Goal: Task Accomplishment & Management: Use online tool/utility

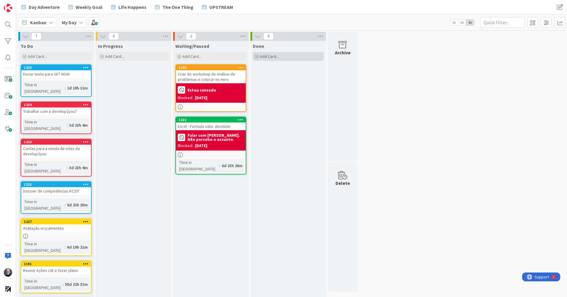
click at [278, 57] on span "Add Card..." at bounding box center [269, 56] width 19 height 5
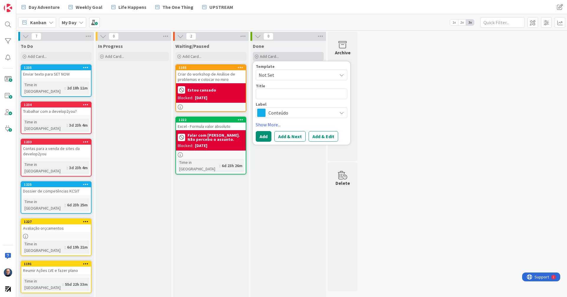
type textarea "x"
type textarea "C"
type textarea "x"
type textarea "Co"
type textarea "x"
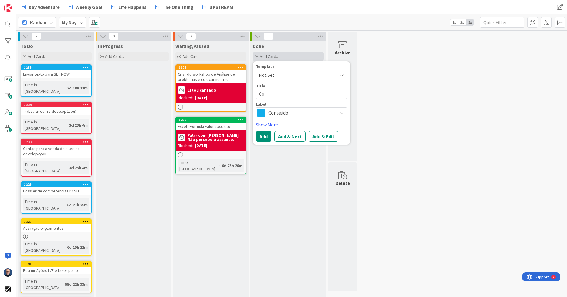
type textarea "Con"
type textarea "x"
type textarea "Conv"
type textarea "x"
type textarea "Conve"
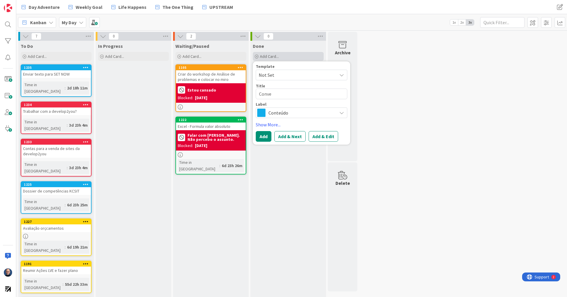
type textarea "x"
type textarea "Conver"
type textarea "x"
type textarea "Convers"
type textarea "x"
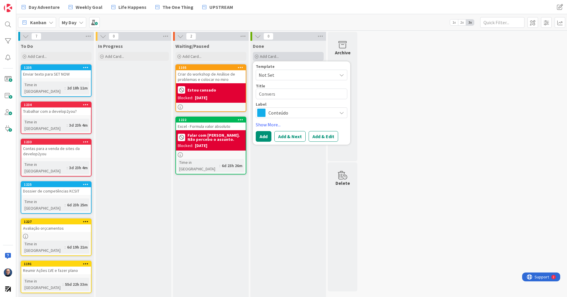
type textarea "Conversa"
type textarea "x"
type textarea "Conversa"
type textarea "x"
type textarea "Conversa c"
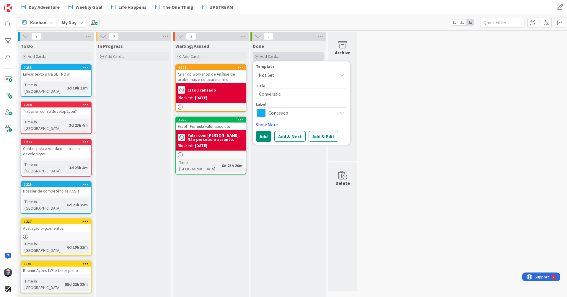
type textarea "x"
type textarea "Conversa co"
type textarea "x"
type textarea "Conversa com"
type textarea "x"
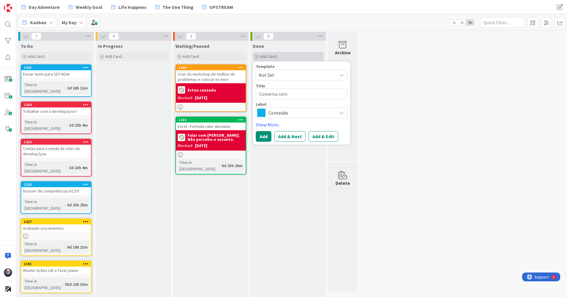
type textarea "Conversa com"
type textarea "x"
type textarea "Conversa com M"
type textarea "x"
type textarea "Conversa com [PERSON_NAME]"
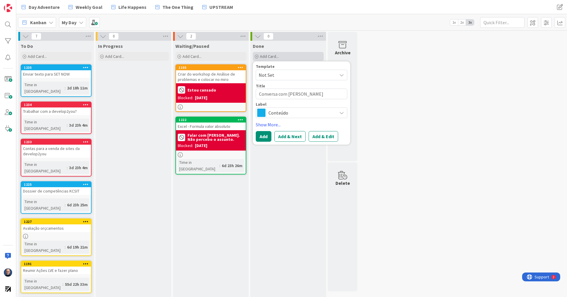
type textarea "x"
type textarea "Conversa com Mar"
type textarea "x"
type textarea "Conversa com [PERSON_NAME]"
type textarea "x"
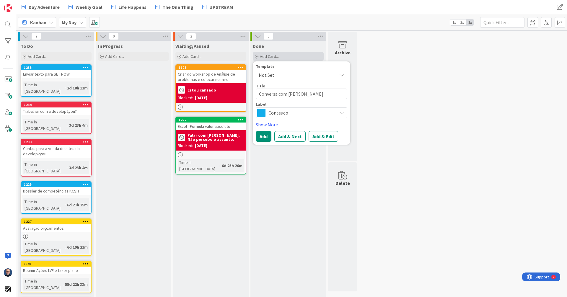
type textarea "Conversa com [PERSON_NAME]"
type textarea "x"
type textarea "Conversa com [PERSON_NAME]"
click at [316, 113] on span "Conteúdo" at bounding box center [302, 113] width 66 height 8
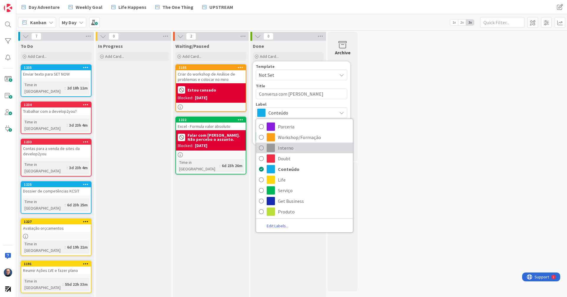
click at [287, 147] on span "Interno" at bounding box center [314, 148] width 72 height 9
type textarea "x"
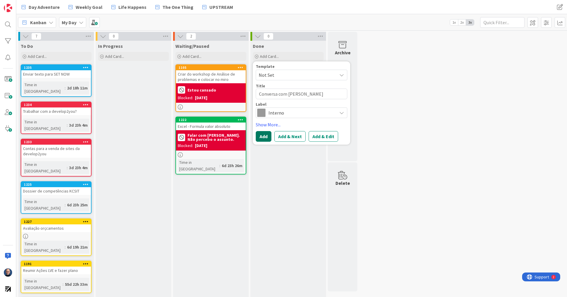
click at [260, 135] on button "Add" at bounding box center [264, 136] width 16 height 11
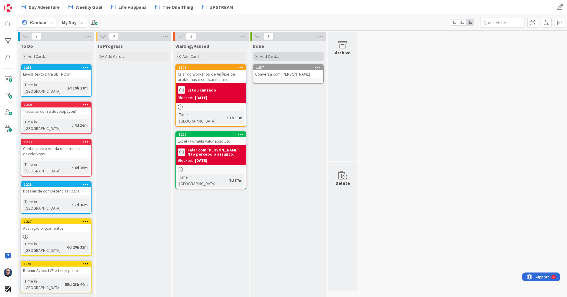
click at [283, 56] on div "Add Card..." at bounding box center [288, 56] width 71 height 9
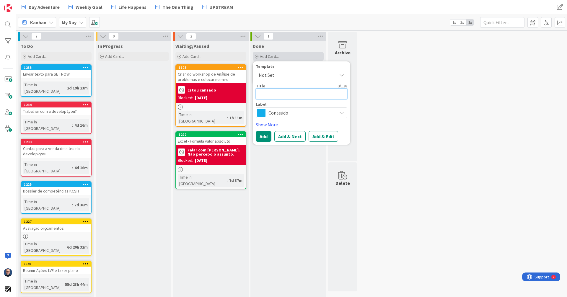
type textarea "x"
type textarea "Em"
type textarea "x"
type textarea "Ema"
type textarea "x"
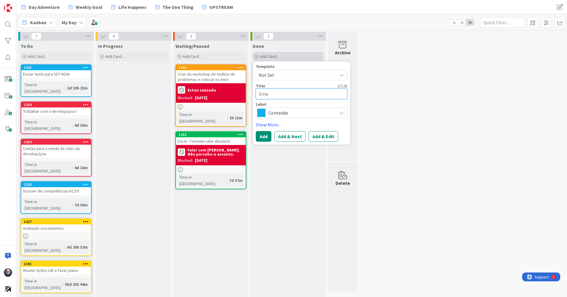
type textarea "Emai"
type textarea "x"
type textarea "Email"
type textarea "x"
type textarea "Email"
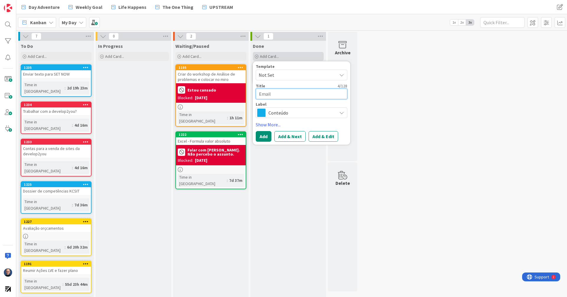
type textarea "x"
type textarea "Email p"
type textarea "x"
type textarea "Email pa"
type textarea "x"
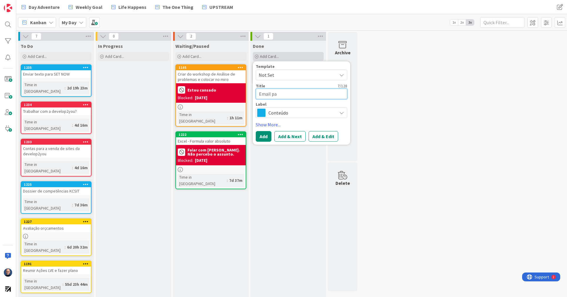
type textarea "Email par"
type textarea "x"
type textarea "Email para"
type textarea "x"
type textarea "Email para"
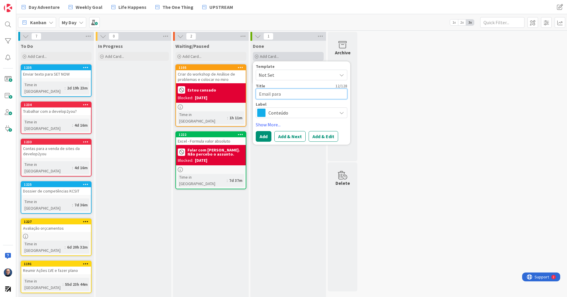
type textarea "x"
type textarea "Email para o"
type textarea "x"
type textarea "Email para o"
type textarea "x"
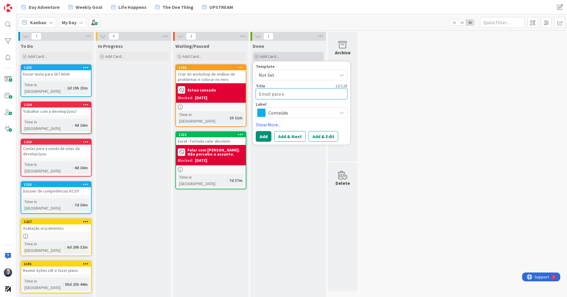
type textarea "Email para o P"
type textarea "x"
type textarea "Email para o Po"
type textarea "x"
type textarea "Email para o Pos"
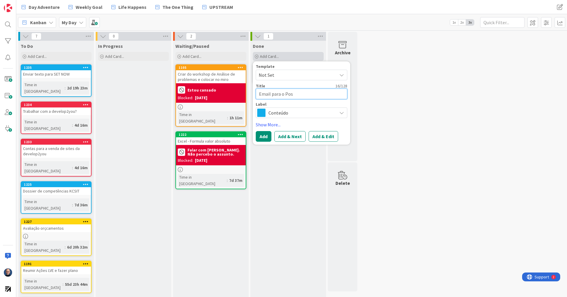
type textarea "x"
type textarea "Email para o Pos"
type textarea "x"
type textarea "Email para o Pos g"
type textarea "x"
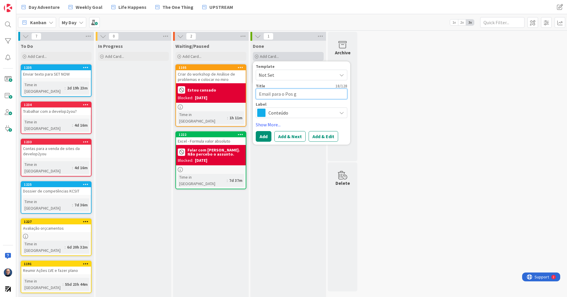
type textarea "Email para o Pos gr"
type textarea "x"
type textarea "Email para o Pos gra"
type textarea "x"
type textarea "Email para o Pos grad"
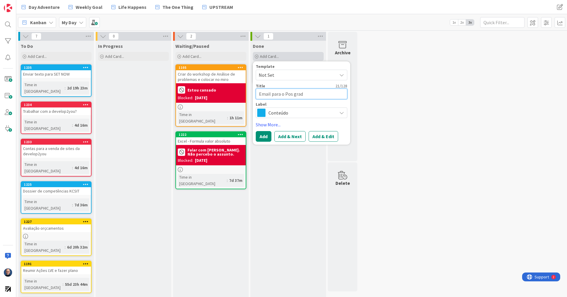
type textarea "x"
type textarea "Email para o Pos gradu"
type textarea "x"
type textarea "Email para o Pos gradua"
type textarea "x"
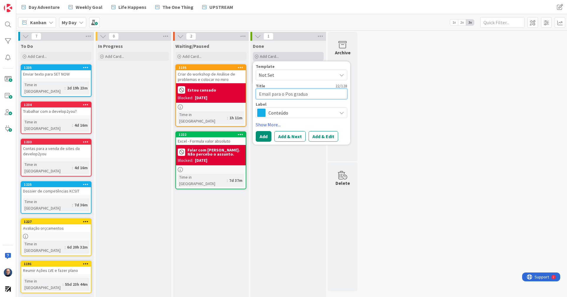
type textarea "Email para o Pos graduaç"
type textarea "x"
type textarea "Email para o Pos graduaçã"
type textarea "x"
type textarea "Email para o Pos graduação"
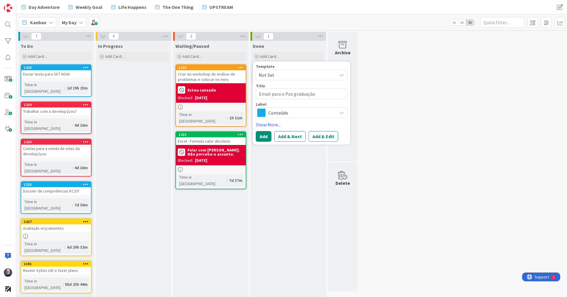
click at [305, 114] on span "Conteúdo" at bounding box center [302, 113] width 66 height 8
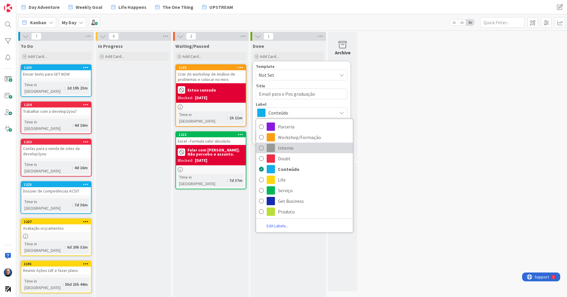
click at [290, 150] on span "Interno" at bounding box center [314, 148] width 72 height 9
type textarea "x"
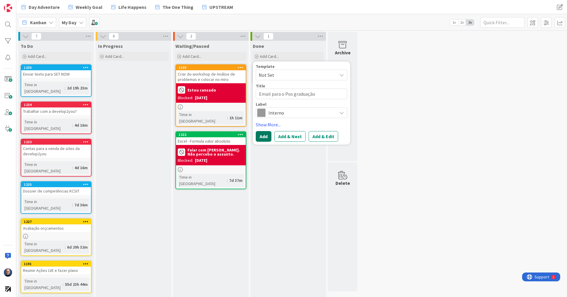
click at [263, 135] on button "Add" at bounding box center [264, 136] width 16 height 11
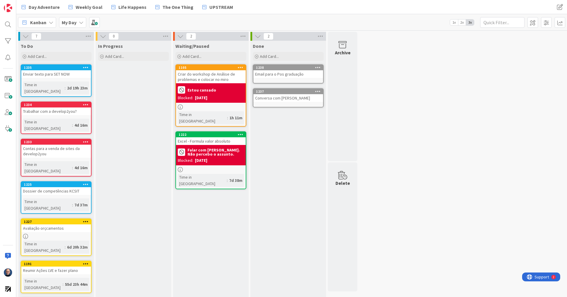
click at [69, 74] on div "Enviar texto para SET NOW" at bounding box center [56, 74] width 70 height 8
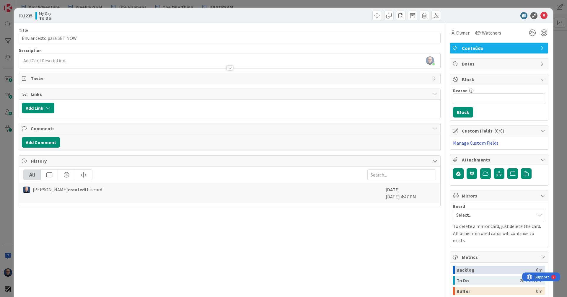
click at [145, 61] on div "[PERSON_NAME] just joined" at bounding box center [230, 60] width 422 height 15
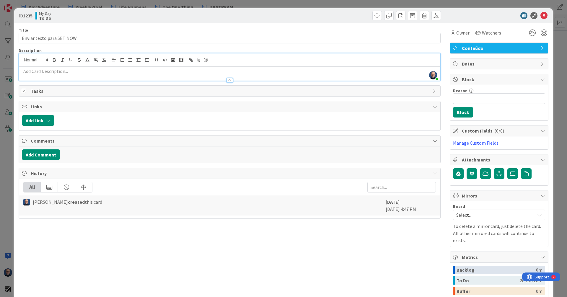
click at [536, 14] on div at bounding box center [496, 15] width 105 height 7
click at [541, 17] on icon at bounding box center [544, 15] width 7 height 7
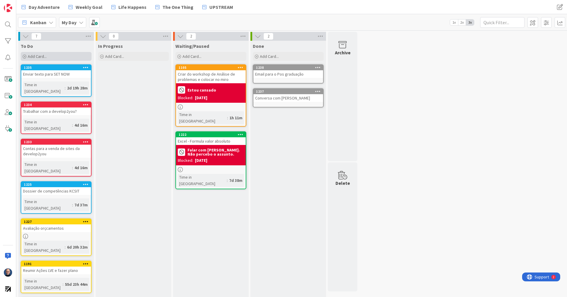
click at [41, 56] on span "Add Card..." at bounding box center [37, 56] width 19 height 5
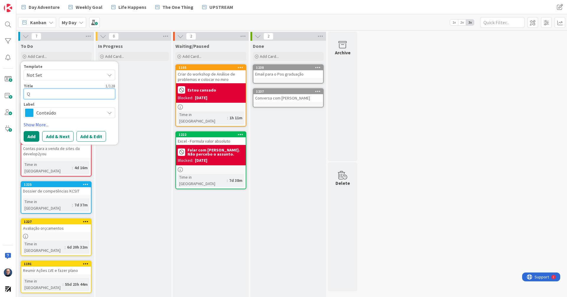
type textarea "Q"
type textarea "x"
type textarea "Qu"
type textarea "x"
type textarea "Que"
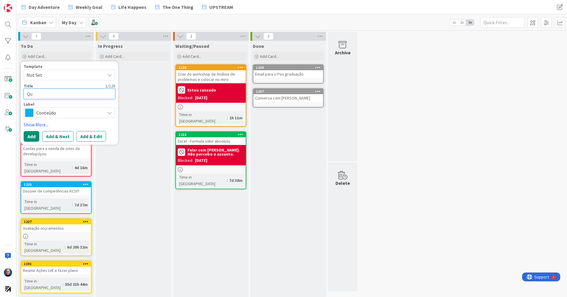
type textarea "x"
type textarea "Ques"
type textarea "x"
type textarea "Quest"
type textarea "x"
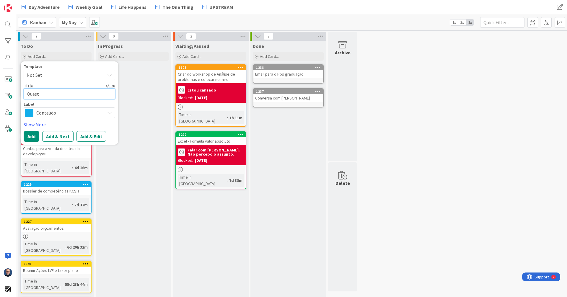
type textarea "Questi"
type textarea "x"
type textarea "Questio"
type textarea "x"
type textarea "Question"
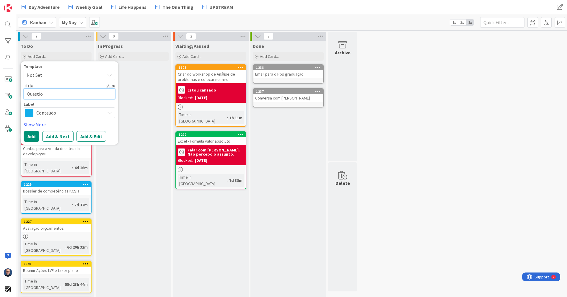
type textarea "x"
type textarea "Questioná"
type textarea "x"
type textarea "Questionár"
type textarea "x"
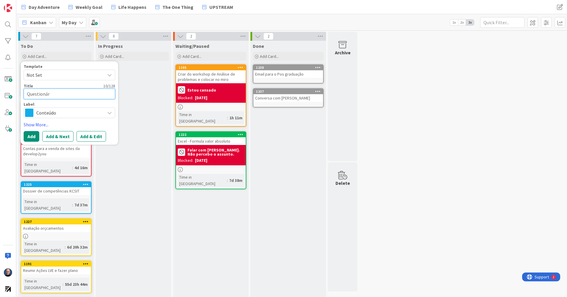
type textarea "Questionári"
type textarea "x"
type textarea "Questionário"
type textarea "x"
type textarea "Questionário"
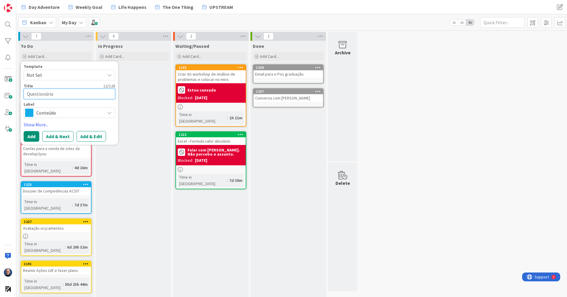
type textarea "x"
type textarea "Questionário d"
type textarea "x"
type textarea "Questionário do"
type textarea "x"
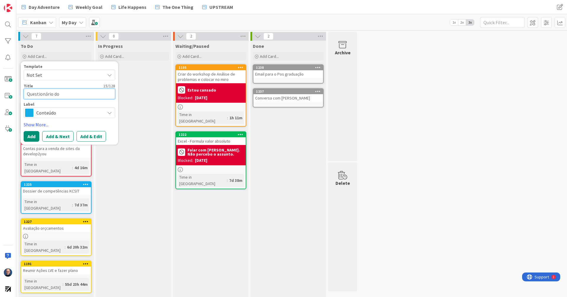
type textarea "Questionário do"
type textarea "x"
type textarea "Questionário do j"
type textarea "x"
type textarea "Questionário do jo"
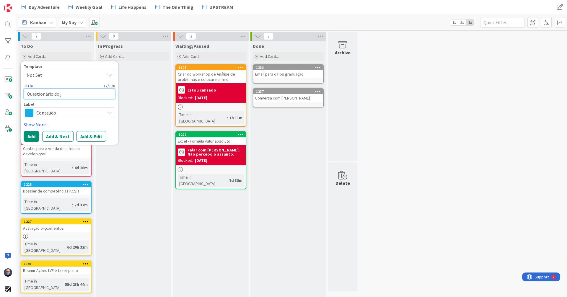
type textarea "x"
type textarea "Questionário do jog"
type textarea "x"
type textarea "Questionário do jogo"
type textarea "x"
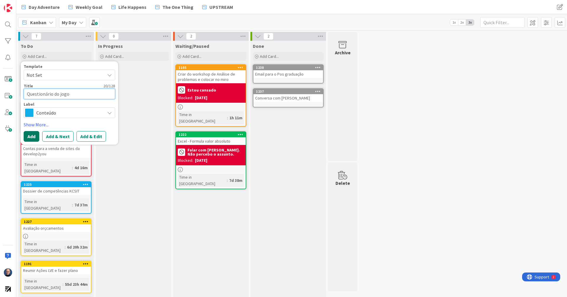
type textarea "Questionário do jogo"
click at [27, 135] on button "Add" at bounding box center [32, 136] width 16 height 11
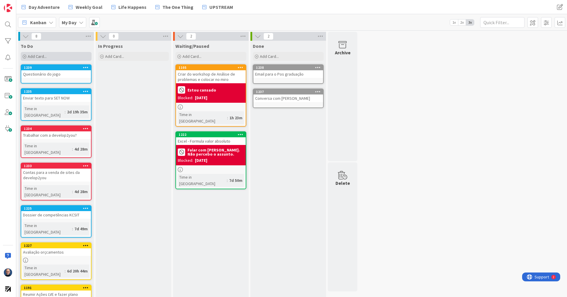
click at [68, 54] on div "Add Card..." at bounding box center [56, 56] width 71 height 9
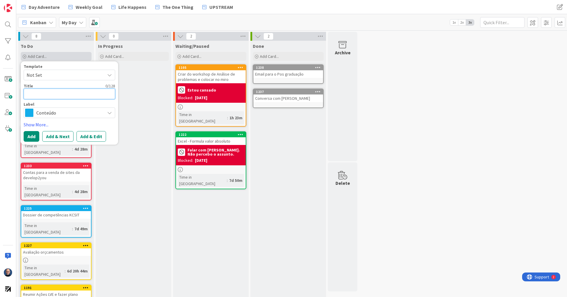
type textarea "E"
type textarea "x"
type textarea "Em"
type textarea "x"
type textarea "Ema"
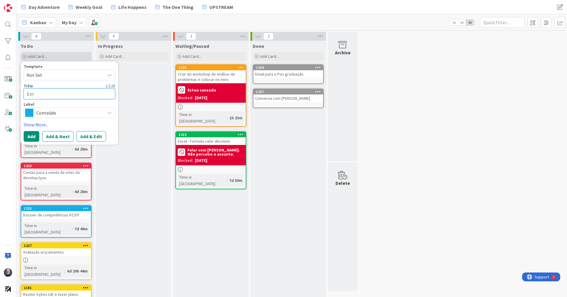
type textarea "x"
type textarea "Emai"
type textarea "x"
type textarea "Emai"
type textarea "x"
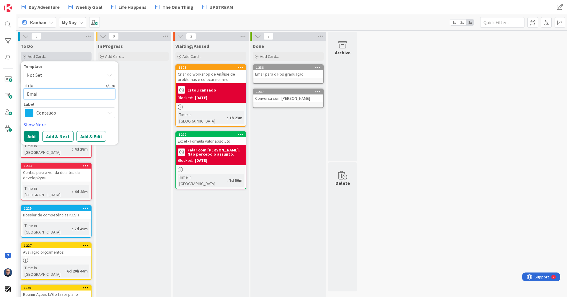
type textarea "Emai p"
type textarea "x"
type textarea "Emai pa"
type textarea "x"
type textarea "Emai par"
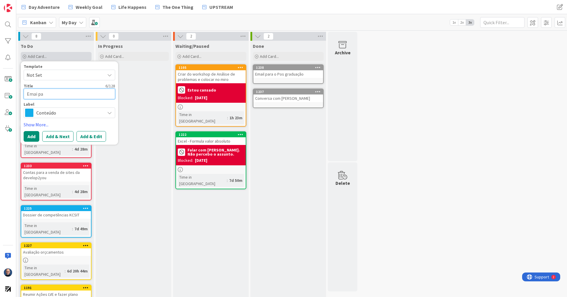
type textarea "x"
type textarea "Emai para"
type textarea "x"
type textarea "Emai para"
type textarea "x"
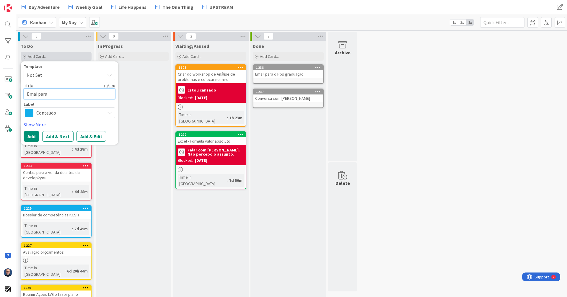
type textarea "Emai para"
type textarea "x"
type textarea "Emai par"
type textarea "x"
type textarea "Emai pa"
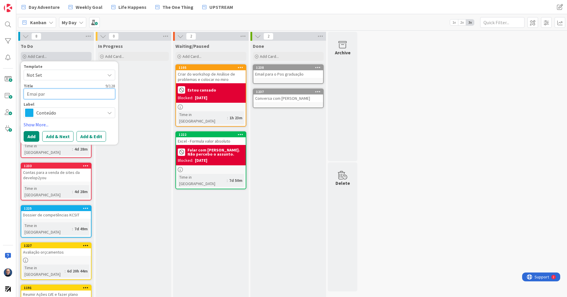
type textarea "x"
type textarea "Emai p"
type textarea "x"
type textarea "Emai"
type textarea "x"
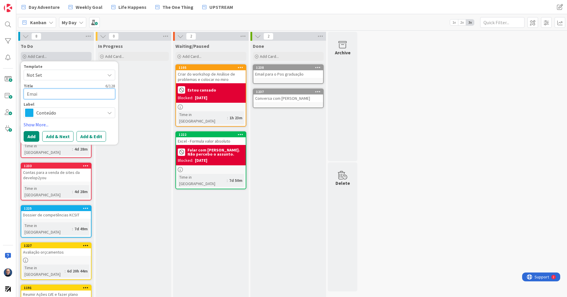
type textarea "Emai"
type textarea "x"
type textarea "Email"
type textarea "x"
type textarea "Email"
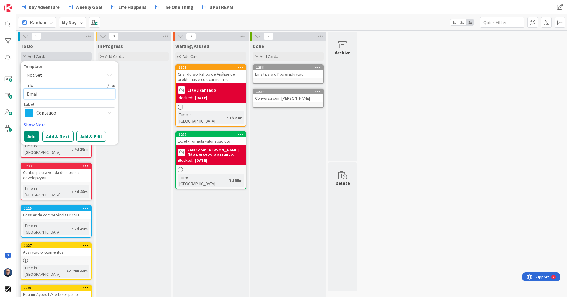
type textarea "x"
type textarea "Email p"
type textarea "x"
type textarea "Email pa"
type textarea "x"
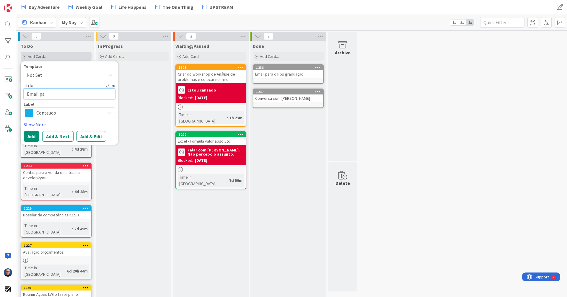
type textarea "Email par"
type textarea "x"
type textarea "Email para"
type textarea "x"
type textarea "Email para o"
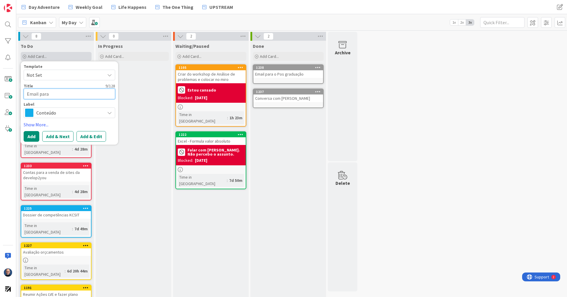
type textarea "x"
type textarea "Email para o"
type textarea "x"
type textarea "Email para o c"
type textarea "x"
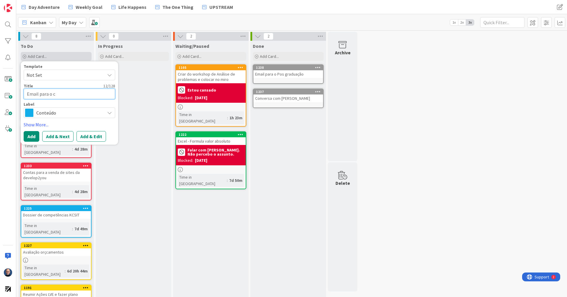
type textarea "Email para o co"
type textarea "x"
type textarea "Email para o con"
type textarea "x"
type textarea "Email para o cons"
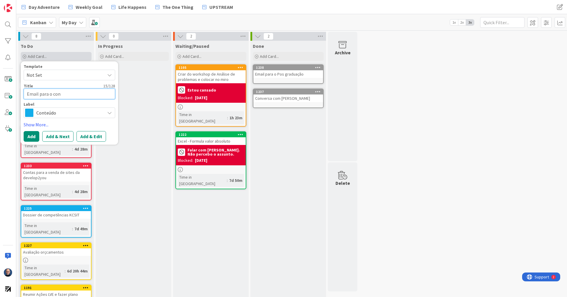
type textarea "x"
type textarea "Email para o const"
type textarea "x"
type textarea "Email para o constr"
type textarea "x"
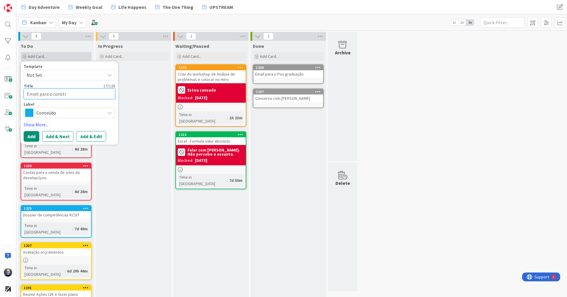
type textarea "Email para o constru"
type textarea "x"
type textarea "Email para o construt"
type textarea "x"
type textarea "Email para o construto"
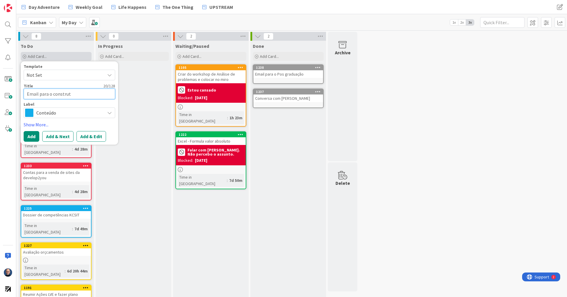
type textarea "x"
type textarea "Email para o construtor"
type textarea "x"
click at [32, 137] on button "Add" at bounding box center [32, 136] width 16 height 11
